Goal: Check status: Check status

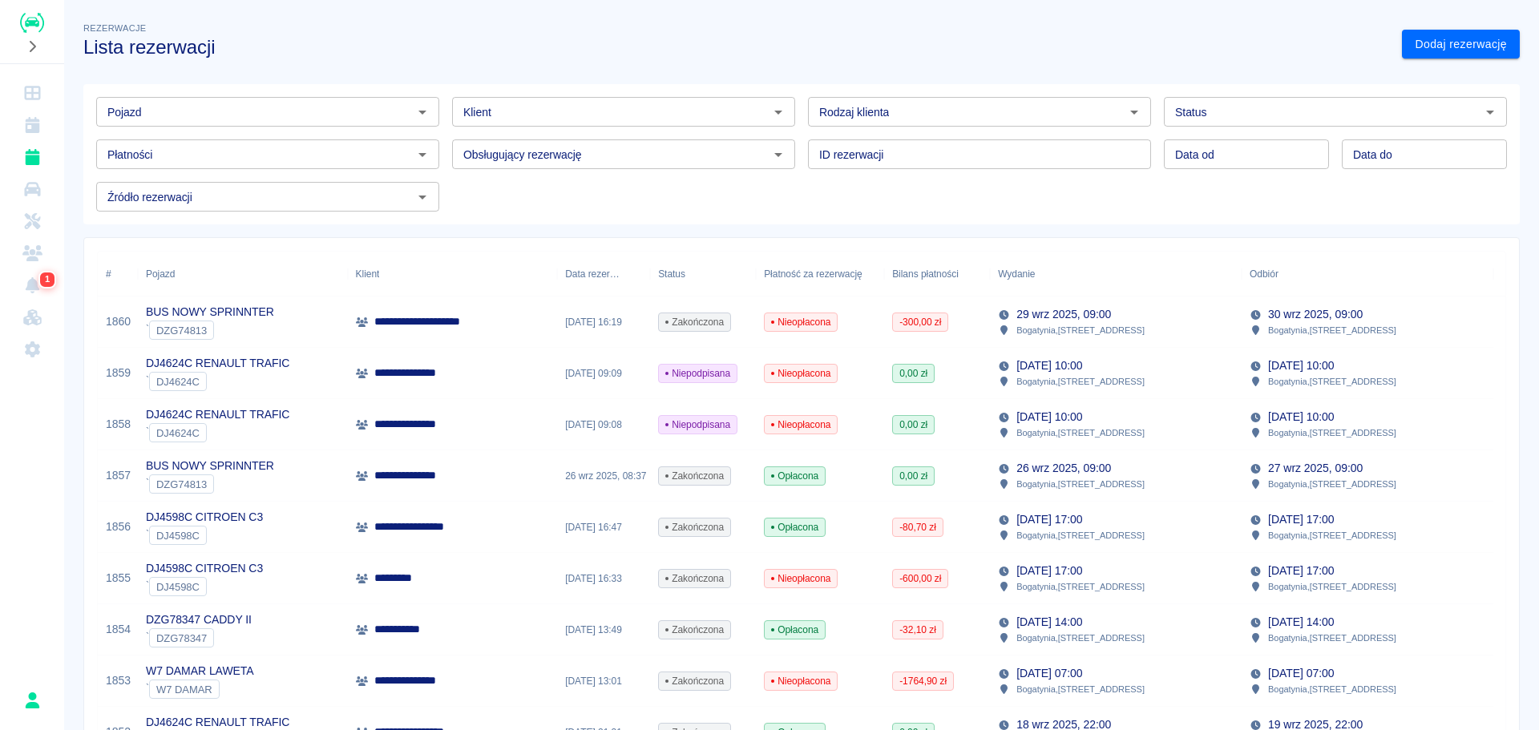
click at [544, 111] on input "Klient" at bounding box center [610, 112] width 307 height 20
click at [558, 138] on li "[PERSON_NAME] ([PHONE_NUMBER])" at bounding box center [619, 146] width 340 height 26
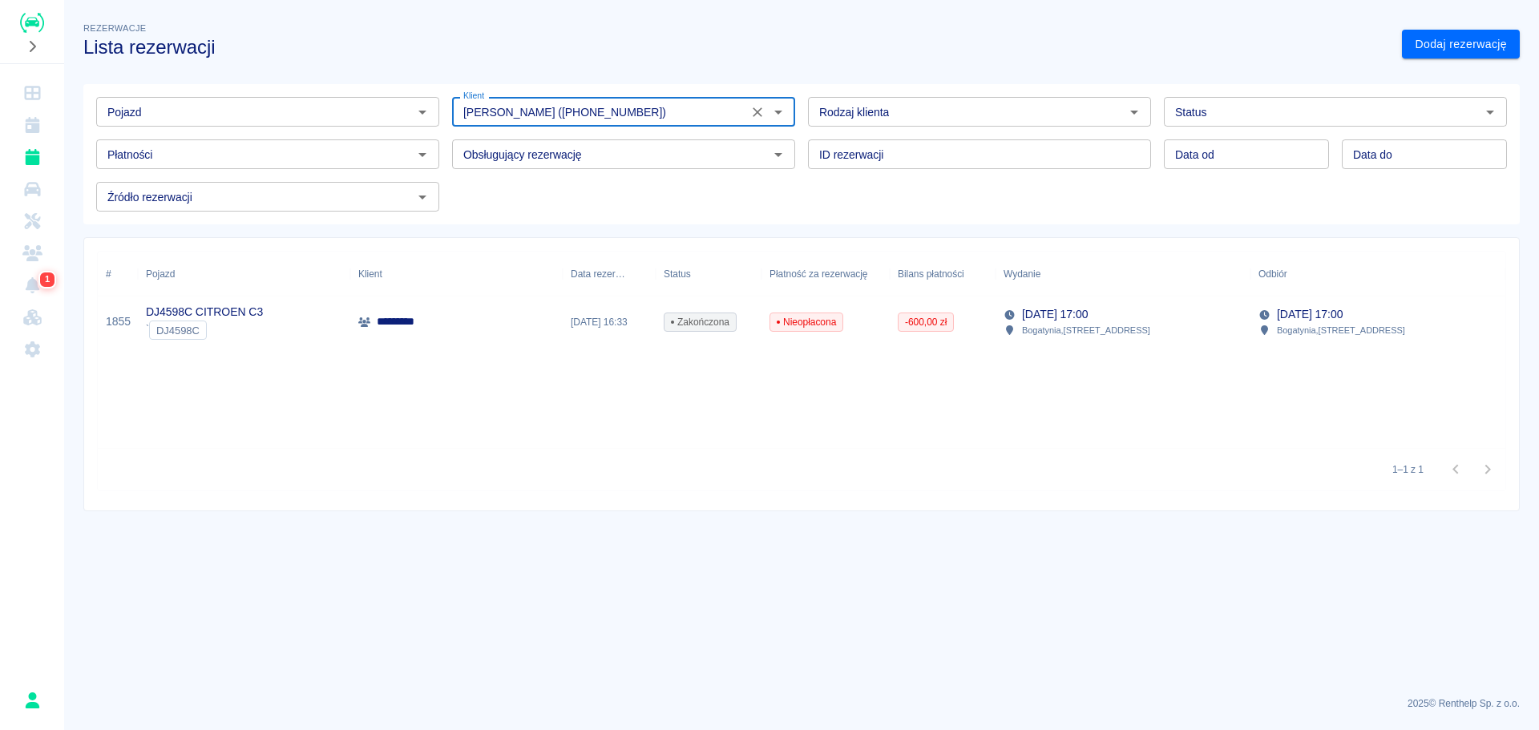
type input "[PERSON_NAME] ([PHONE_NUMBER])"
click at [431, 313] on p "*********" at bounding box center [408, 321] width 63 height 17
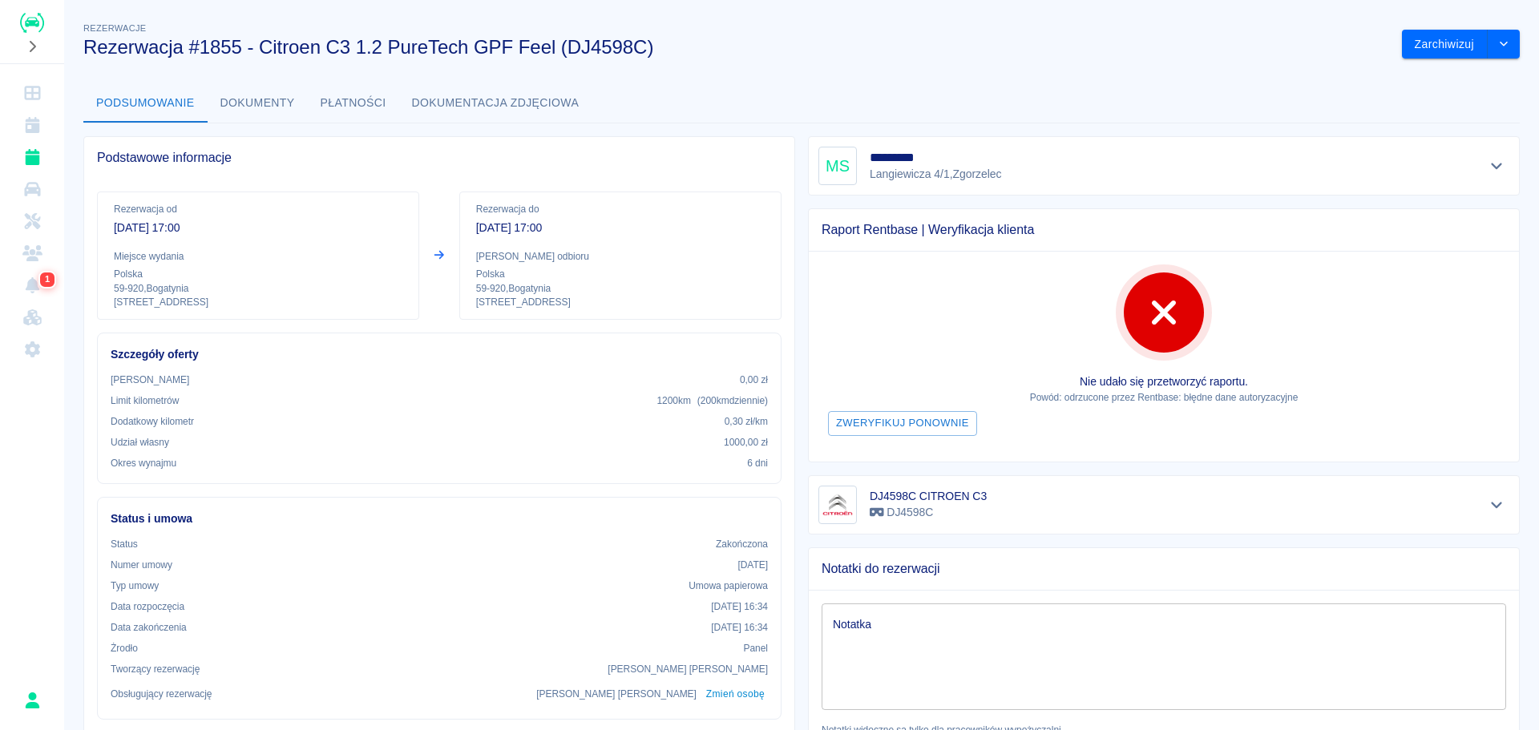
click at [155, 106] on button "Podsumowanie" at bounding box center [145, 103] width 124 height 38
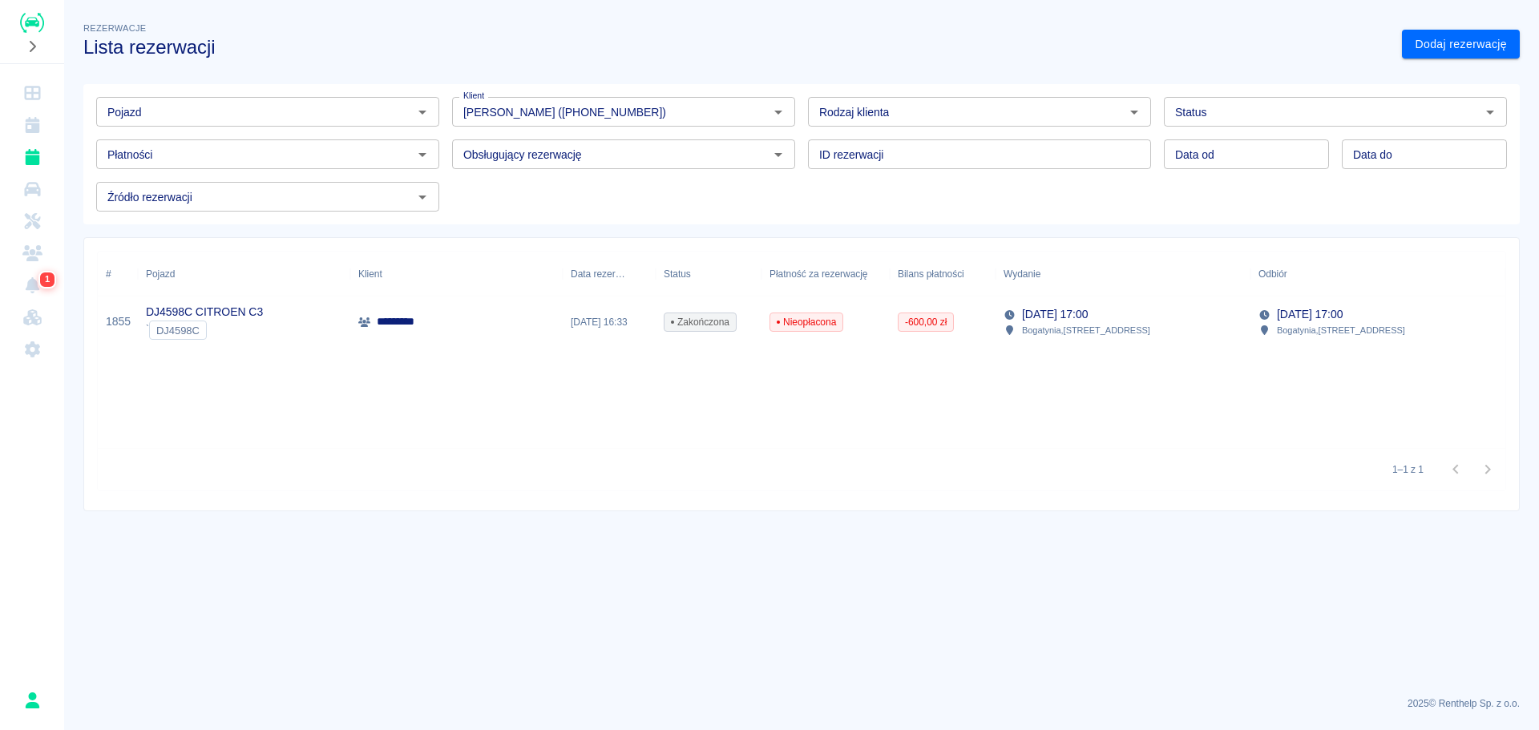
click at [230, 317] on p "DJ4598C CITROEN C3" at bounding box center [204, 312] width 117 height 17
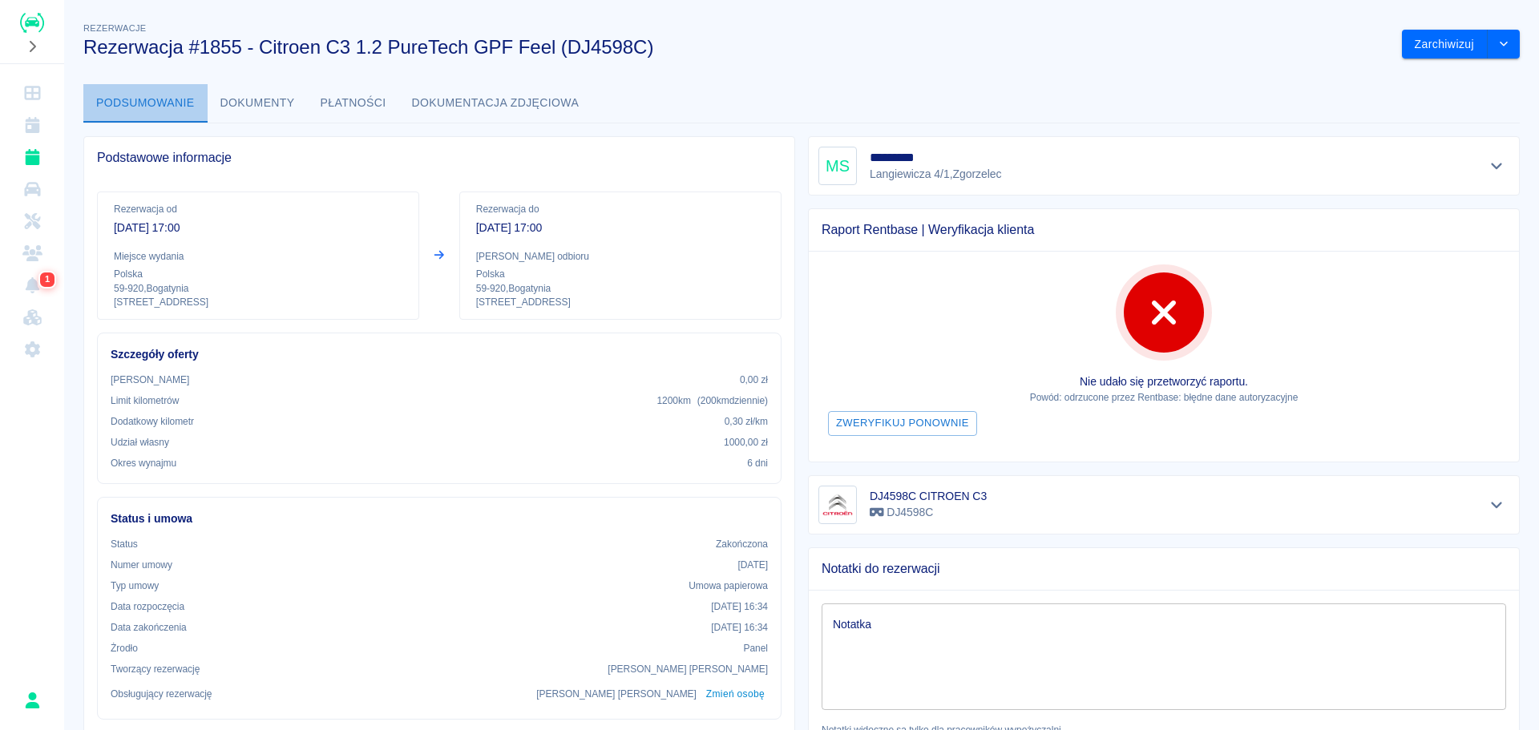
click at [143, 87] on button "Podsumowanie" at bounding box center [145, 103] width 124 height 38
click at [1497, 48] on icon "drop-down" at bounding box center [1503, 43] width 13 height 10
click at [1045, 73] on div "Rezerwacje Rezerwacja #1855 - Citroen C3 1.2 PureTech GPF Feel (DJ4598C) Zarchi…" at bounding box center [801, 595] width 1475 height 1179
click at [32, 50] on icon "Rozwiń nawigację" at bounding box center [33, 46] width 6 height 11
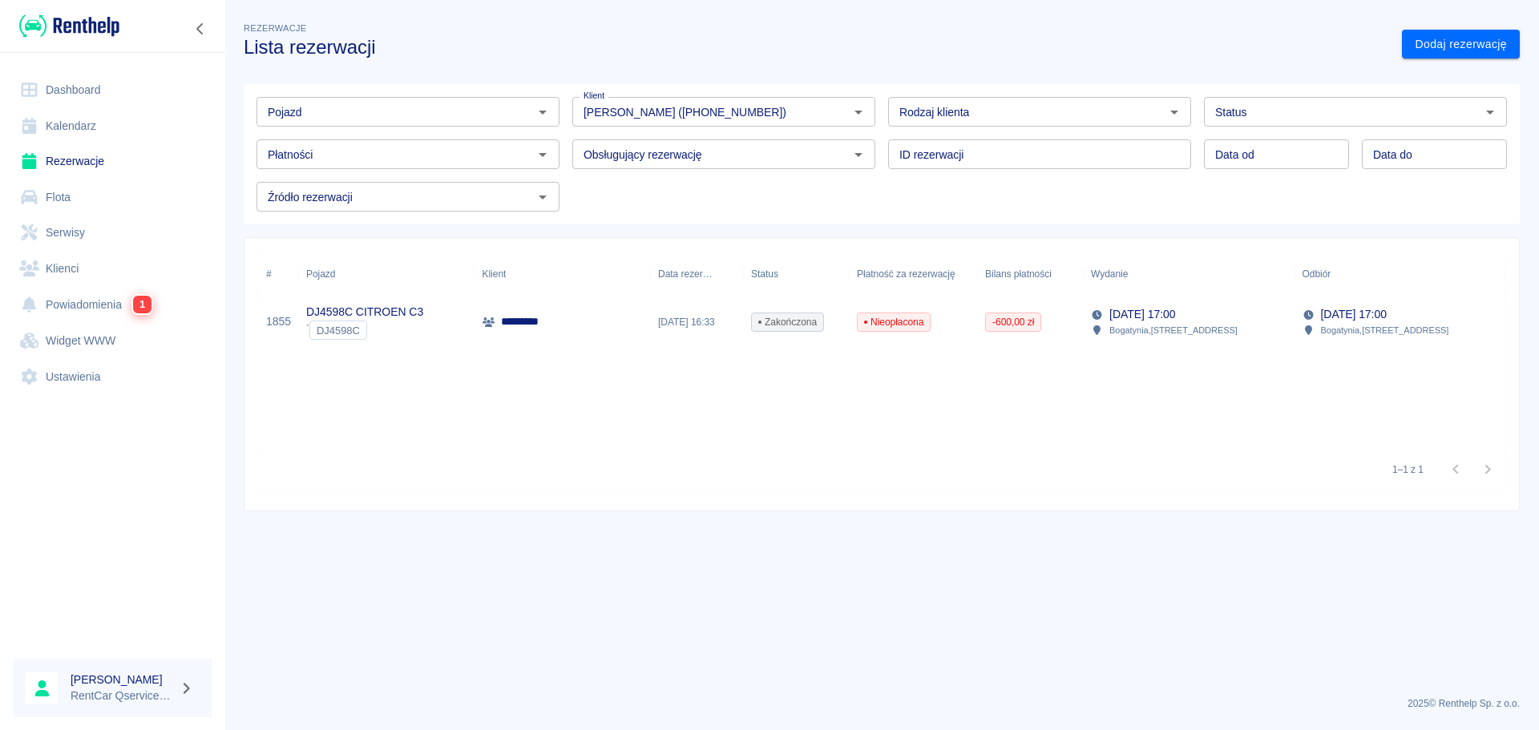
click at [423, 304] on p "DJ4598C CITROEN C3" at bounding box center [364, 312] width 117 height 17
